Goal: Find contact information: Find contact information

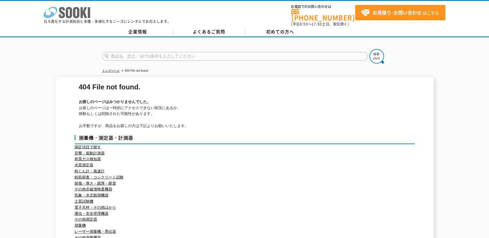
click at [82, 9] on polygon at bounding box center [84, 12] width 7 height 11
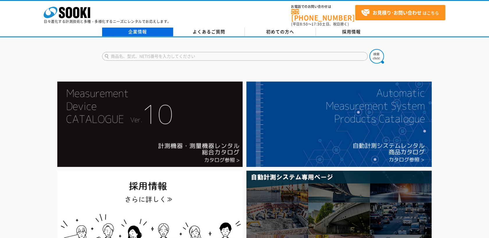
click at [146, 32] on link "企業情報" at bounding box center [137, 32] width 71 height 9
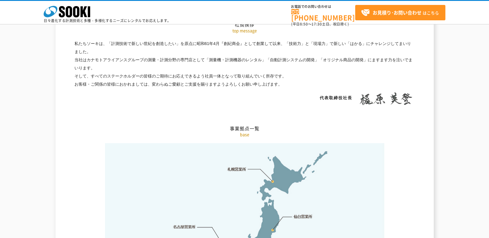
scroll to position [1238, 0]
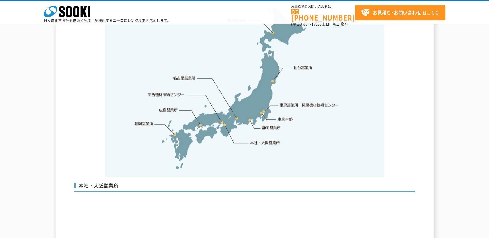
click at [272, 125] on link "静岡営業所" at bounding box center [271, 128] width 19 height 6
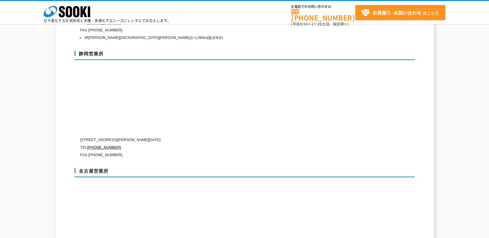
scroll to position [1948, 0]
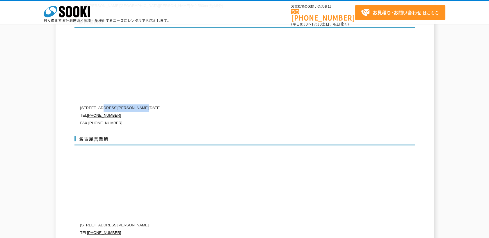
drag, startPoint x: 103, startPoint y: 96, endPoint x: 161, endPoint y: 96, distance: 58.1
click at [161, 104] on p "〒422-8034 静岡県静岡市駿河区高松1-11-13" at bounding box center [219, 108] width 279 height 8
